Goal: Task Accomplishment & Management: Manage account settings

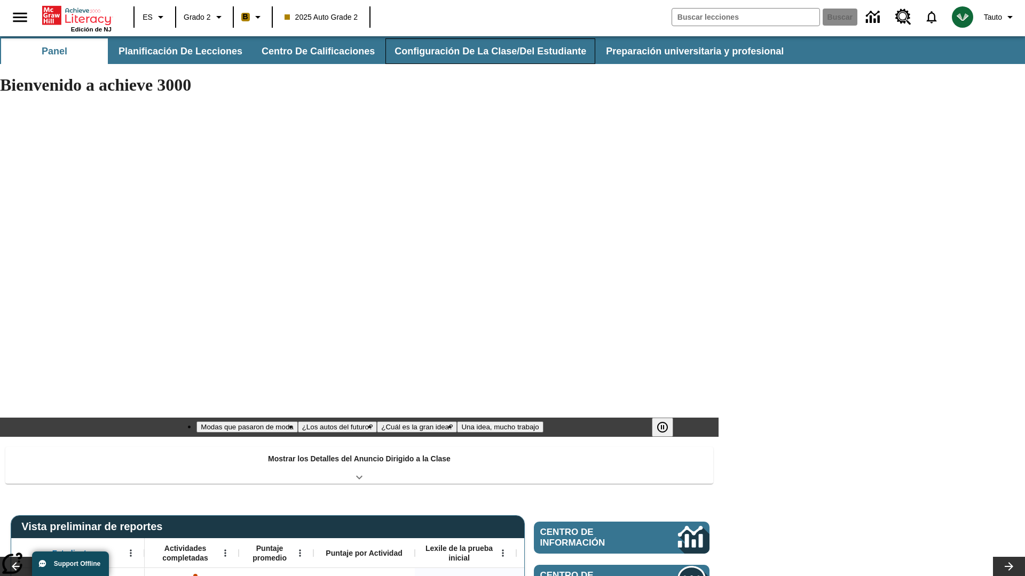
click at [483, 51] on button "Configuración de la clase/del estudiante" at bounding box center [490, 51] width 210 height 26
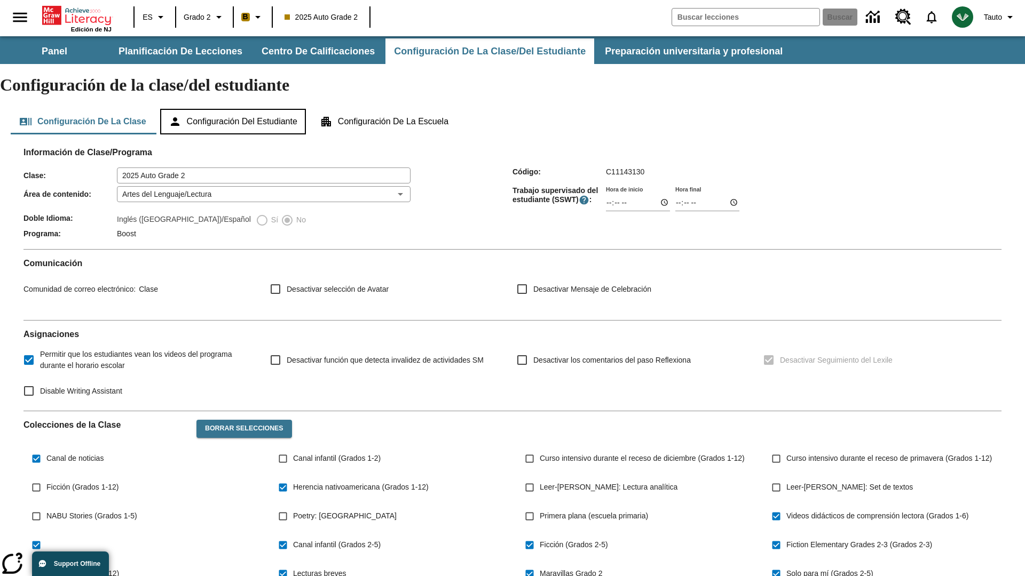
click at [238, 109] on button "Configuración del estudiante" at bounding box center [233, 122] width 146 height 26
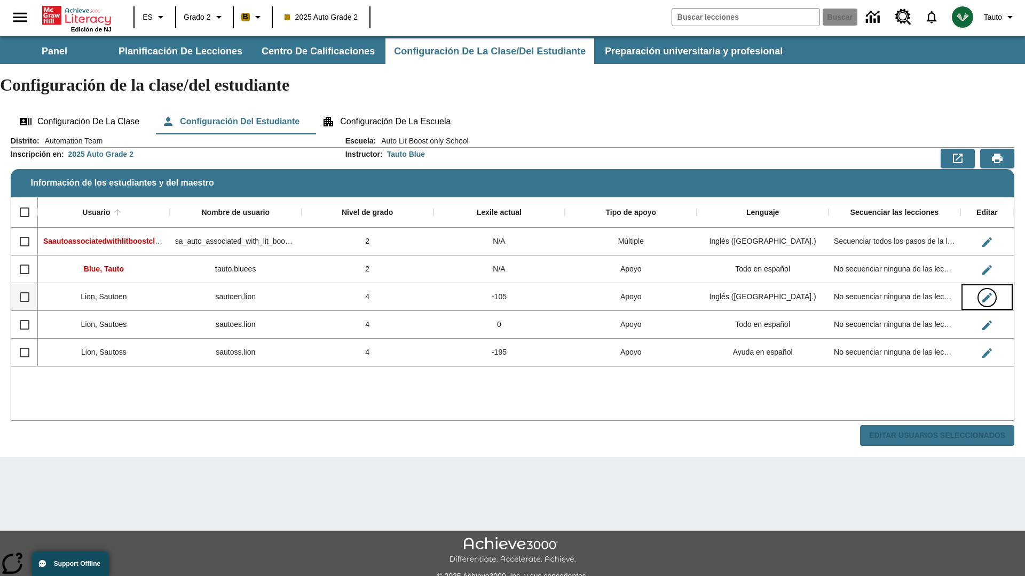
click at [986, 293] on icon "Editar Usuario" at bounding box center [987, 298] width 10 height 10
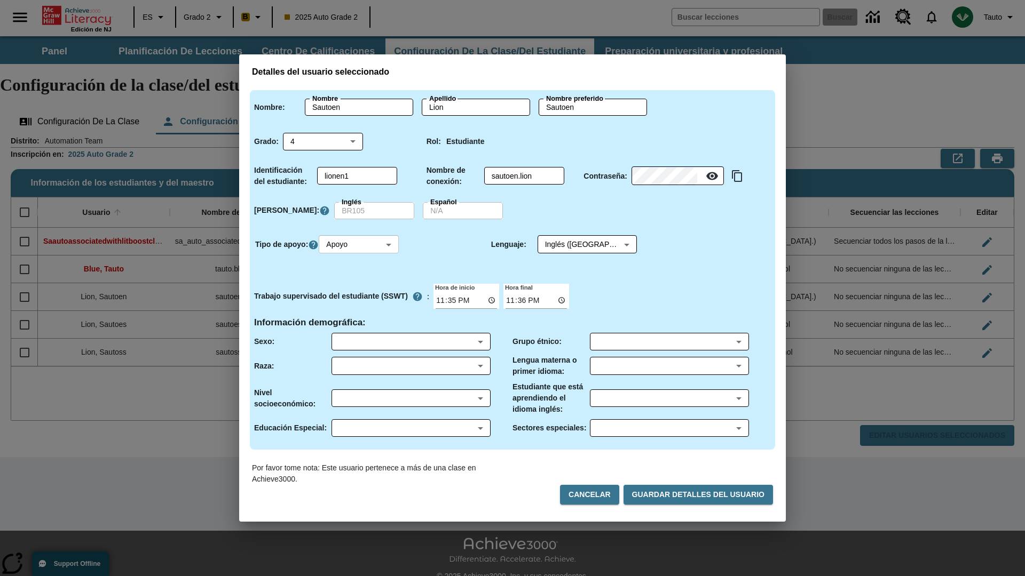
click at [360, 244] on body "Saltar al contenido principal Edición de NJ ES Grado 2 B 2025 Auto Grade 2 Busc…" at bounding box center [512, 318] width 1025 height 564
click at [360, 284] on li "Apoyo" at bounding box center [360, 284] width 80 height 18
click at [577, 244] on body "Saltar al contenido principal Edición de NJ ES Grado 2 B 2025 Auto Grade 2 Busc…" at bounding box center [512, 318] width 1025 height 564
click at [360, 244] on body "Saltar al contenido principal Edición de NJ ES Grado 2 B 2025 Auto Grade 2 Busc…" at bounding box center [512, 318] width 1025 height 564
click at [360, 302] on li "Enriquecimiento" at bounding box center [360, 302] width 80 height 18
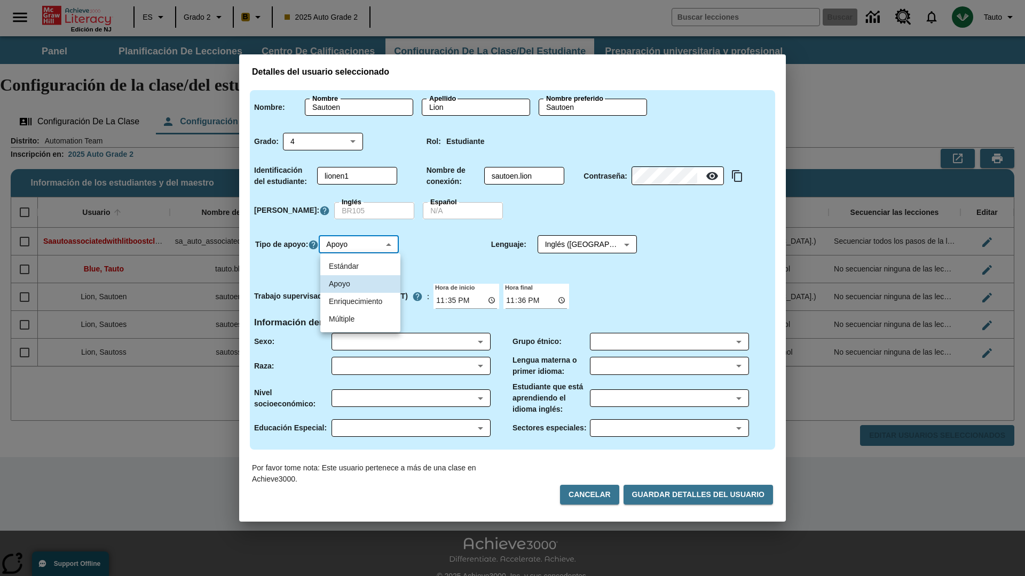
type input "3"
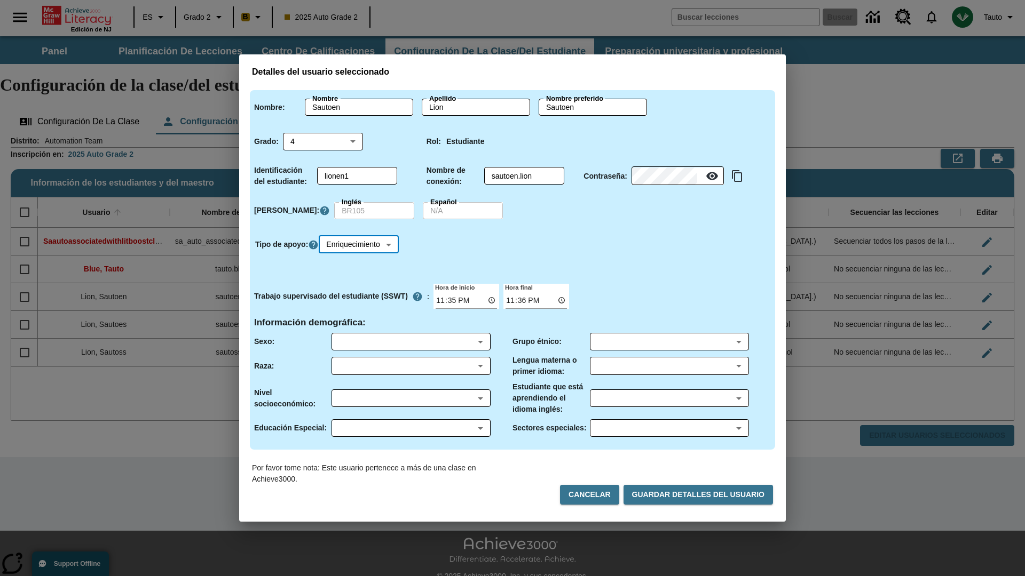
click at [362, 244] on body "Saltar al contenido principal Edición de NJ ES Grado 2 B 2025 Auto Grade 2 Busc…" at bounding box center [512, 318] width 1025 height 564
